Goal: Task Accomplishment & Management: Complete application form

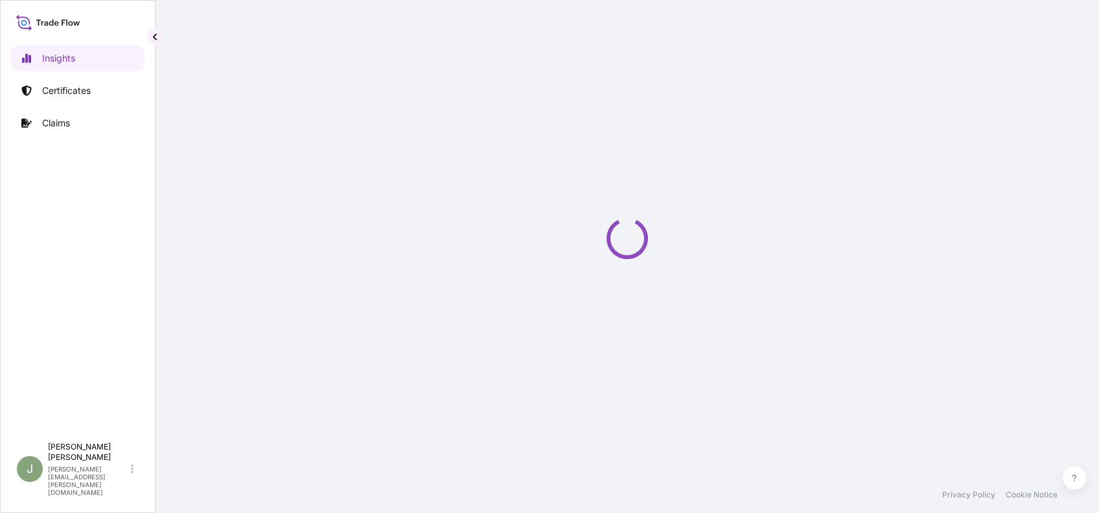
select select "2025"
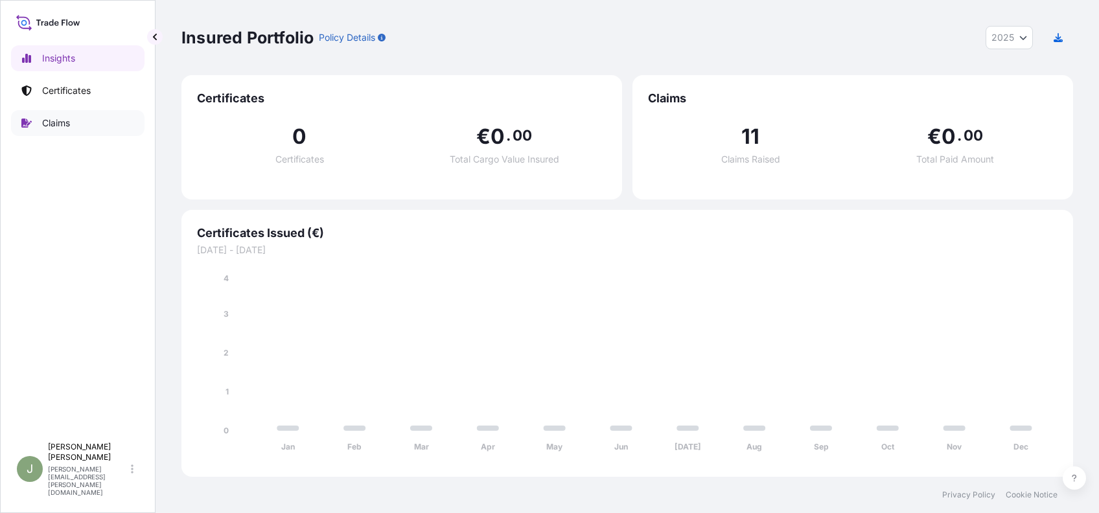
click at [80, 117] on link "Claims" at bounding box center [78, 123] width 134 height 26
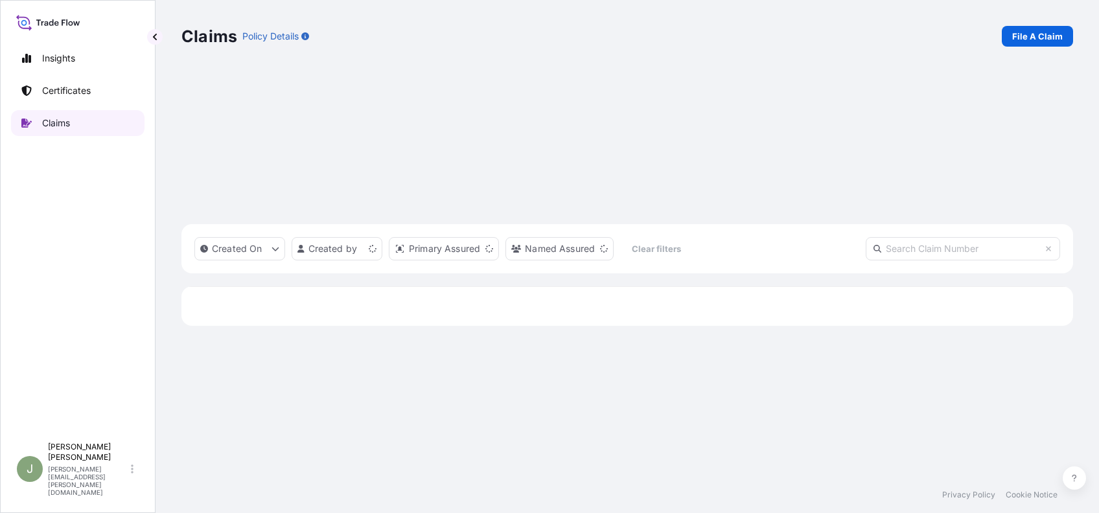
scroll to position [289, 878]
click at [1036, 38] on p "File A Claim" at bounding box center [1038, 36] width 51 height 13
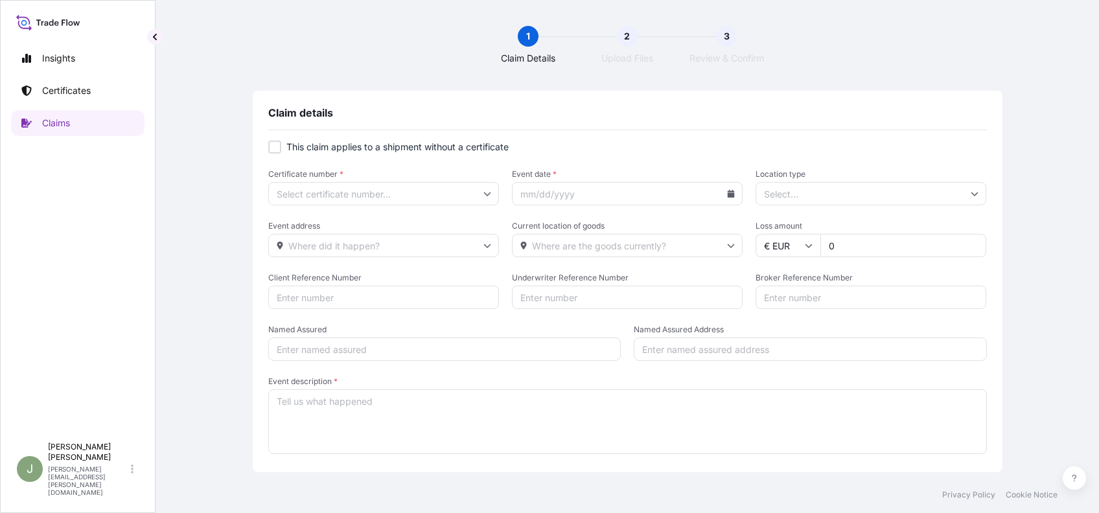
click at [270, 149] on div at bounding box center [274, 147] width 13 height 13
checkbox input "true"
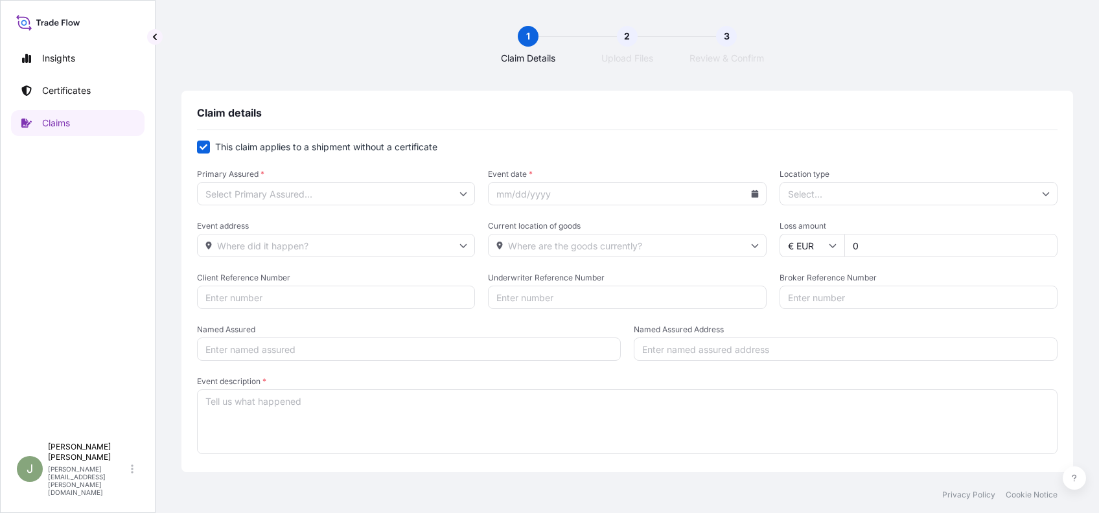
click at [338, 188] on input "Primary Assured *" at bounding box center [336, 193] width 278 height 23
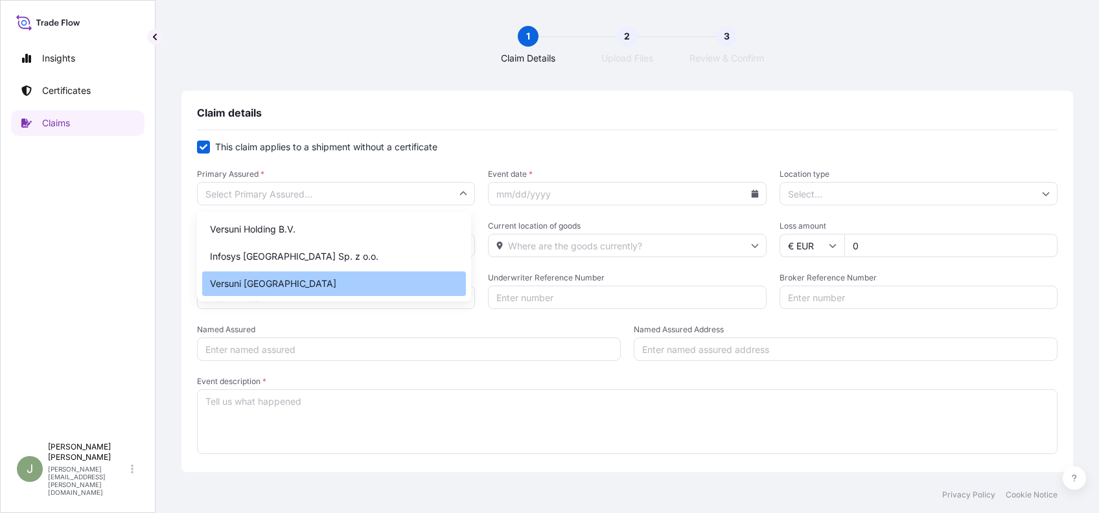
click at [304, 272] on div "Versuni [GEOGRAPHIC_DATA]" at bounding box center [334, 284] width 264 height 25
type input "Versuni [GEOGRAPHIC_DATA]"
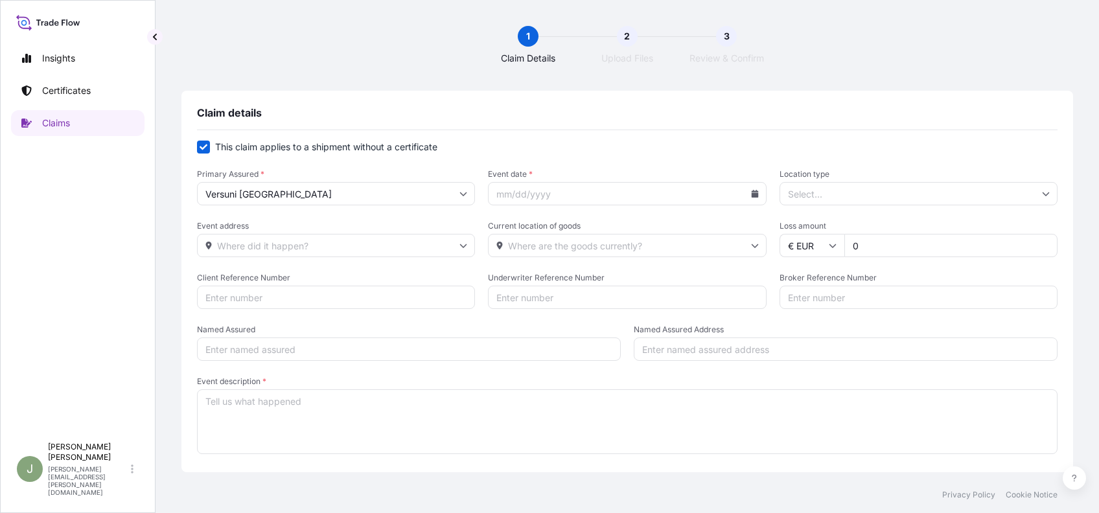
click at [751, 194] on icon at bounding box center [754, 194] width 7 height 8
click at [589, 375] on button "26" at bounding box center [599, 364] width 21 height 21
type input "[DATE]"
click at [830, 202] on input "Location type" at bounding box center [919, 193] width 278 height 23
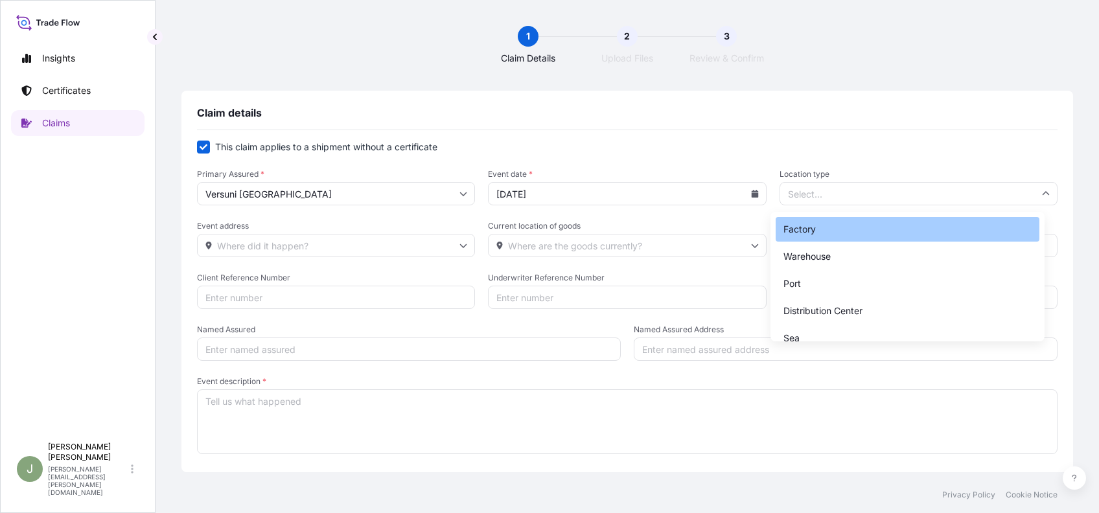
click at [820, 225] on div "Factory" at bounding box center [908, 229] width 264 height 25
type input "Factory"
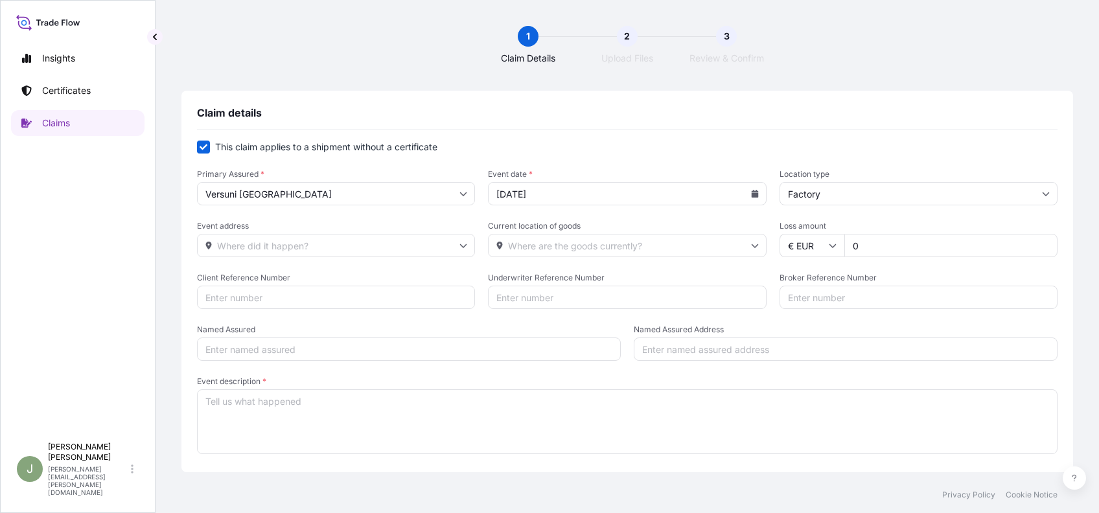
drag, startPoint x: 871, startPoint y: 237, endPoint x: 819, endPoint y: 237, distance: 52.5
click at [819, 237] on div "€ EUR 0" at bounding box center [919, 245] width 278 height 23
type input "1000"
click at [277, 408] on textarea "Event description *" at bounding box center [627, 422] width 861 height 65
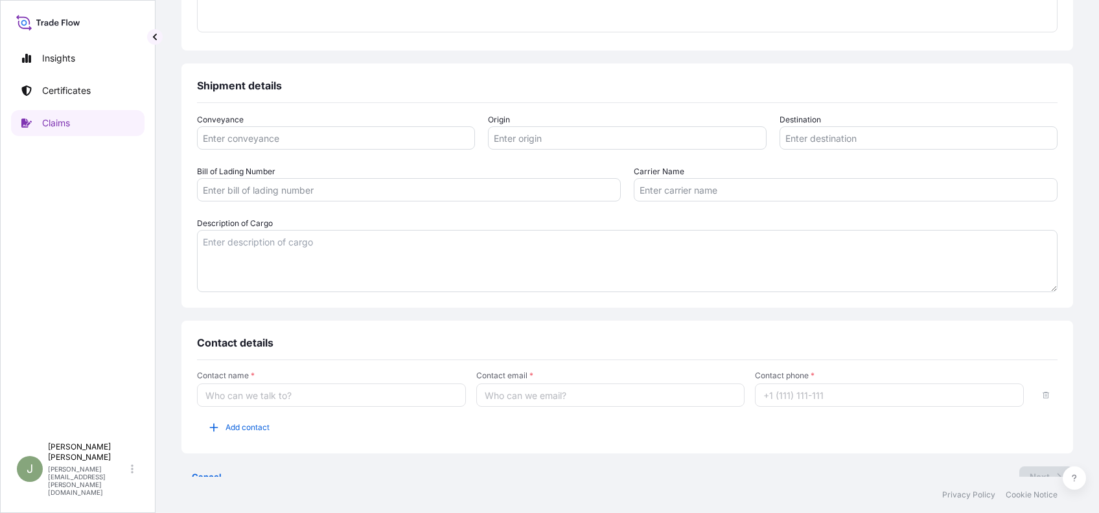
scroll to position [443, 0]
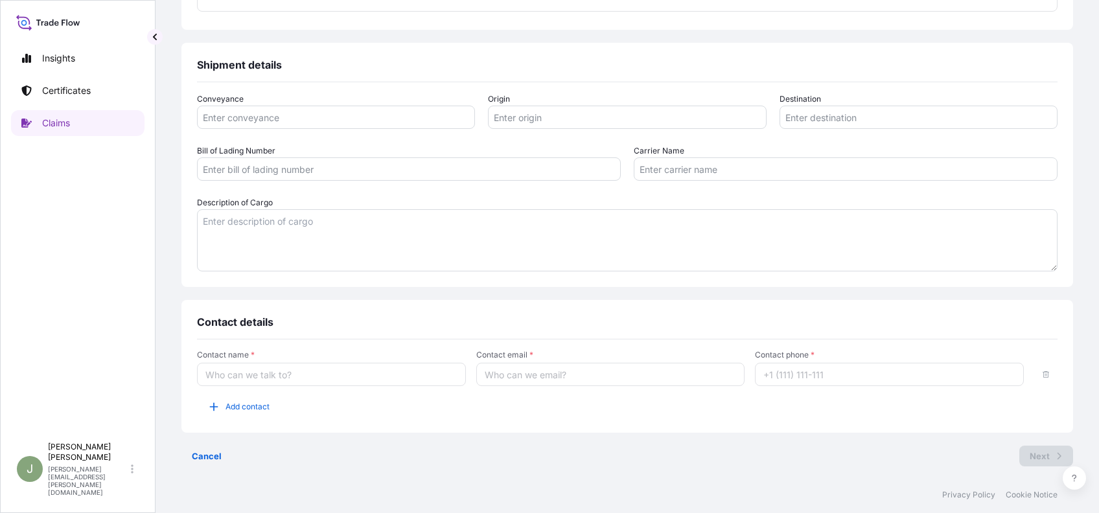
type textarea "This is a test"
click at [280, 374] on input "Contact name *" at bounding box center [331, 374] width 269 height 23
type input "[PERSON_NAME]"
type input "[PERSON_NAME][EMAIL_ADDRESS][PERSON_NAME][DOMAIN_NAME]"
type input "[PHONE_NUMBER]"
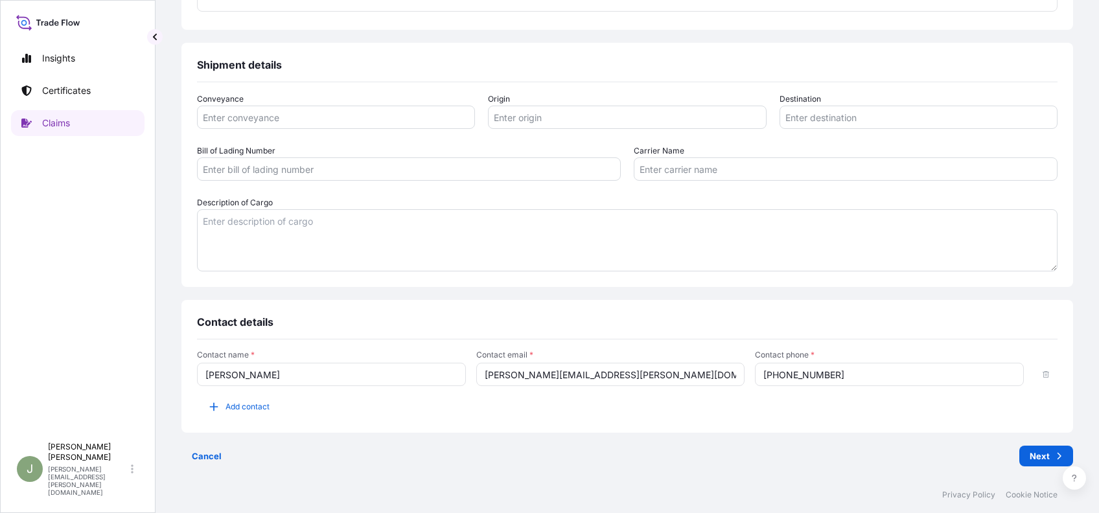
type input "[PERSON_NAME]"
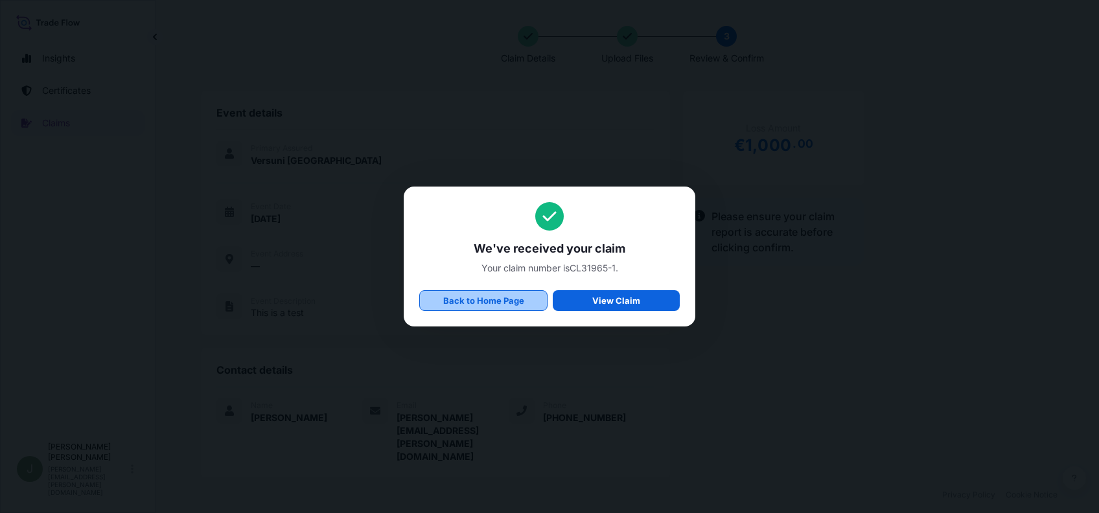
click at [508, 303] on p "Back to Home Page" at bounding box center [483, 300] width 81 height 13
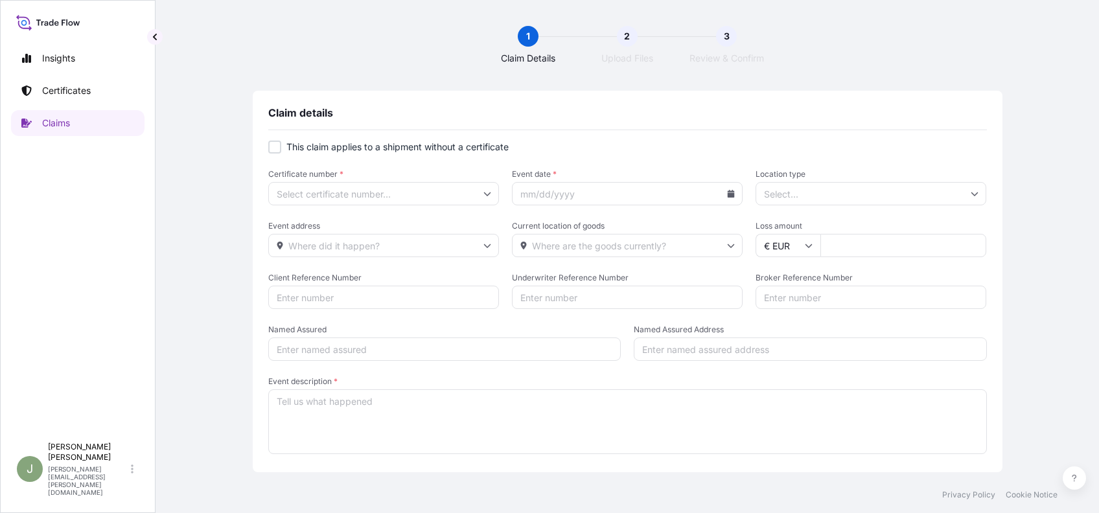
type input "0"
click at [73, 128] on link "Claims" at bounding box center [78, 123] width 134 height 26
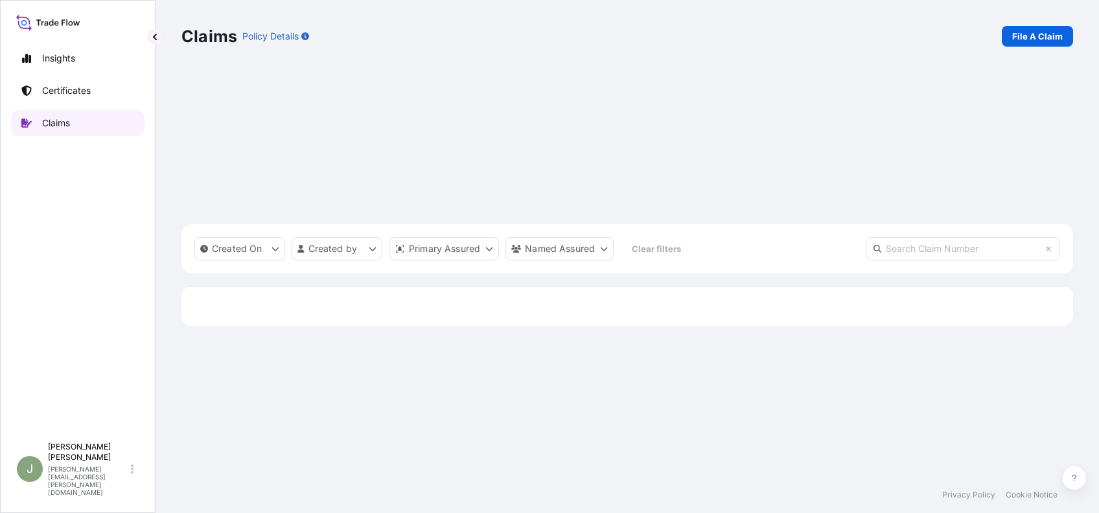
scroll to position [289, 878]
drag, startPoint x: 242, startPoint y: 192, endPoint x: 208, endPoint y: 195, distance: 33.9
click at [208, 333] on div "CL31965-1" at bounding box center [230, 354] width 97 height 43
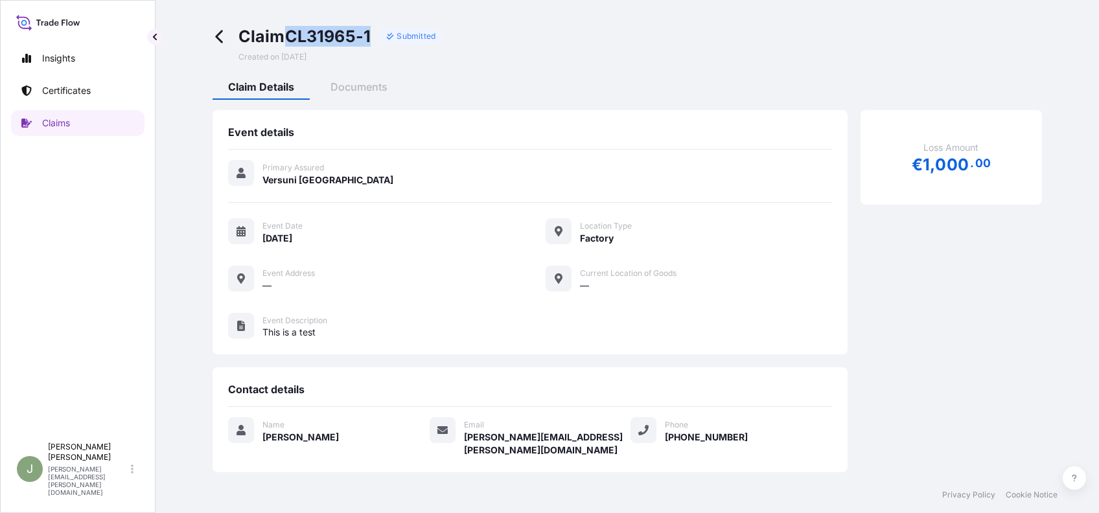
drag, startPoint x: 288, startPoint y: 36, endPoint x: 374, endPoint y: 36, distance: 85.6
click at [374, 36] on div "Claim CL31965-1 Submitted" at bounding box center [341, 36] width 205 height 21
copy span "CL31965-1"
click at [60, 128] on p "Claims" at bounding box center [56, 123] width 28 height 13
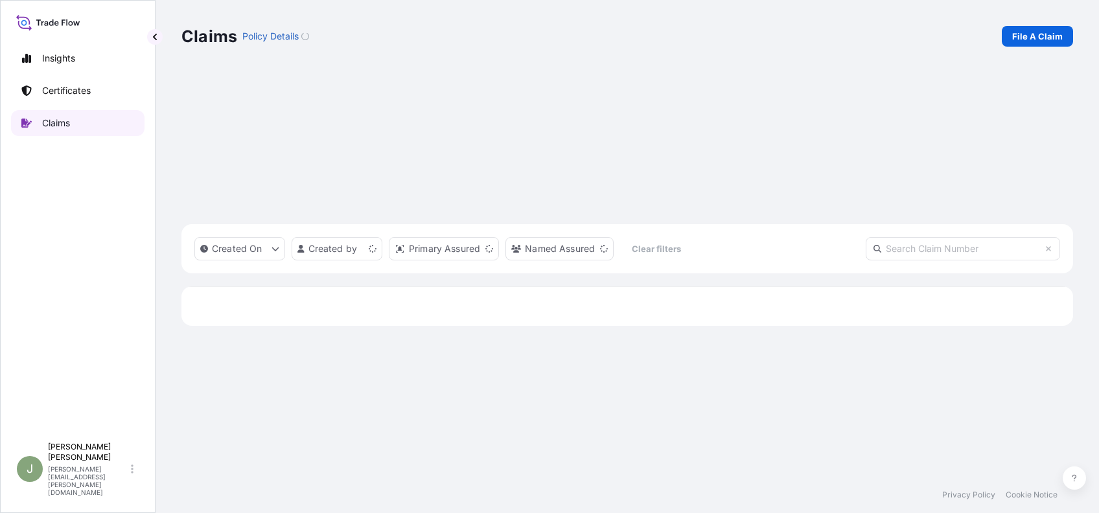
scroll to position [289, 878]
drag, startPoint x: 246, startPoint y: 198, endPoint x: 204, endPoint y: 193, distance: 41.8
click at [204, 333] on div "CL31965-1" at bounding box center [230, 354] width 97 height 43
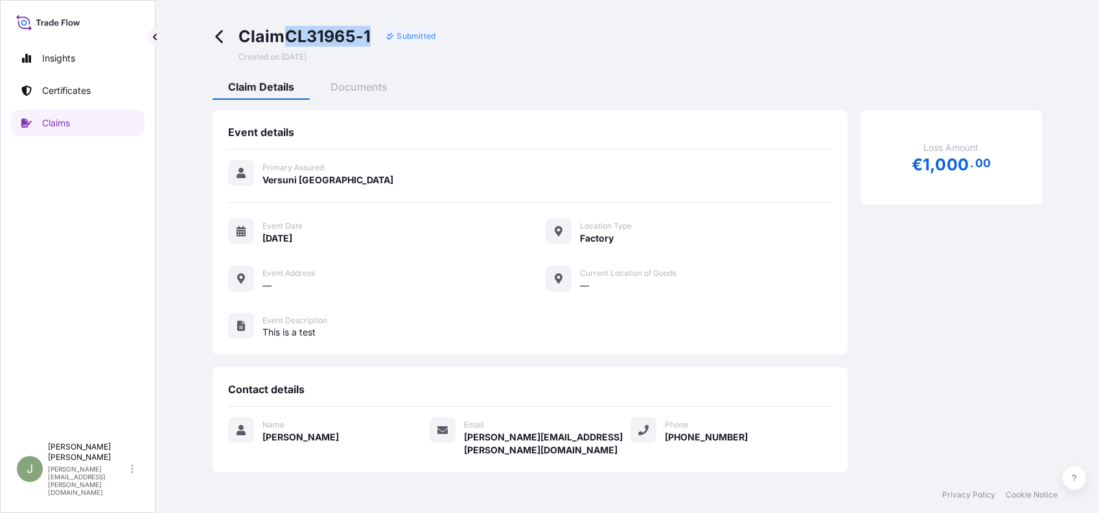
drag, startPoint x: 373, startPoint y: 40, endPoint x: 292, endPoint y: 38, distance: 81.7
click at [292, 38] on div "Claim CL31965-1 Submitted" at bounding box center [341, 36] width 205 height 21
copy span "CL31965-1"
